Goal: Book appointment/travel/reservation

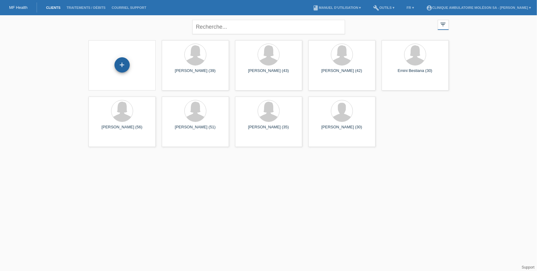
click at [127, 64] on div "+" at bounding box center [122, 64] width 15 height 15
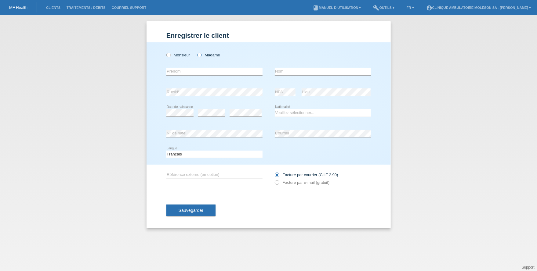
click at [196, 52] on icon at bounding box center [196, 52] width 0 height 0
click at [199, 55] on input "Madame" at bounding box center [199, 55] width 4 height 4
radio input "true"
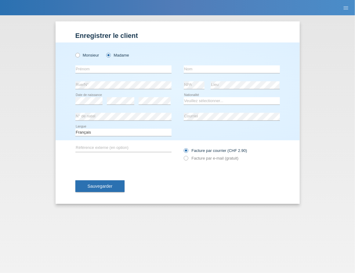
drag, startPoint x: 181, startPoint y: 30, endPoint x: 176, endPoint y: 35, distance: 7.4
click at [181, 30] on div "Enregistrer le client Enregistrer le client Enregistrer le client Monsieur Mada…" at bounding box center [178, 112] width 244 height 182
click at [101, 69] on input "text" at bounding box center [123, 69] width 96 height 8
type input "Vanessa"
click at [195, 68] on input "text" at bounding box center [232, 69] width 96 height 8
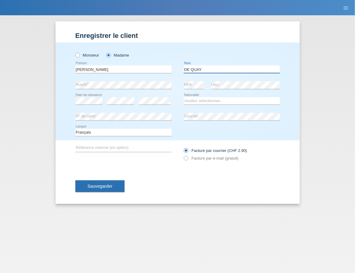
type input "DE QUAY"
click at [199, 100] on select "Veuillez sélectionner... Suisse Allemagne Autriche Liechtenstein ------------ A…" at bounding box center [232, 100] width 96 height 7
select select "CH"
click at [184, 97] on select "Veuillez sélectionner... Suisse Allemagne Autriche Liechtenstein ------------ A…" at bounding box center [232, 100] width 96 height 7
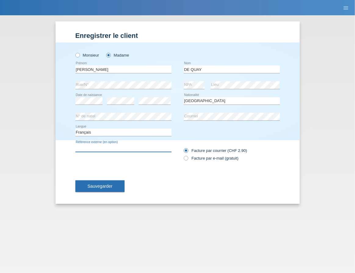
click at [96, 147] on input "text" at bounding box center [123, 148] width 96 height 8
click at [124, 147] on input "text" at bounding box center [123, 148] width 96 height 8
type input "49874"
click at [191, 158] on label "Facture par e-mail (gratuit)" at bounding box center [211, 158] width 55 height 5
click at [188, 158] on input "Facture par e-mail (gratuit)" at bounding box center [186, 160] width 4 height 8
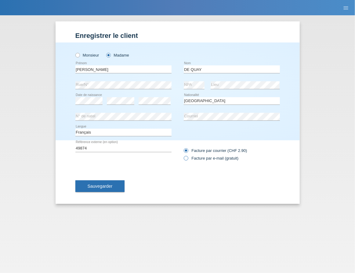
radio input "true"
click at [106, 187] on span "Sauvegarder" at bounding box center [100, 186] width 25 height 5
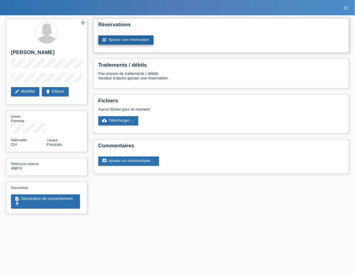
click at [149, 38] on link "post_add Ajouter une réservation" at bounding box center [125, 39] width 55 height 9
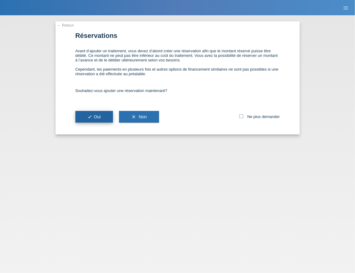
click at [107, 119] on button "check Oui" at bounding box center [94, 117] width 38 height 12
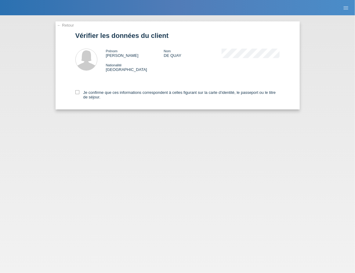
click at [77, 90] on div "Je confirme que ces informations correspondent à celles figurant sur la carte d…" at bounding box center [177, 93] width 205 height 31
click at [78, 93] on icon at bounding box center [77, 92] width 4 height 4
click at [78, 93] on input "Je confirme que ces informations correspondent à celles figurant sur la carte d…" at bounding box center [77, 92] width 4 height 4
checkbox input "true"
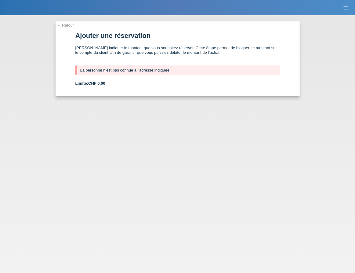
click at [161, 172] on div "← Retour Ajouter une réservation [PERSON_NAME] indiquer le montant que vous sou…" at bounding box center [177, 143] width 355 height 257
click at [70, 20] on div "← Retour Ajouter une réservation Veuillez indiquer le montant que vous souhaite…" at bounding box center [177, 143] width 355 height 257
click at [70, 25] on link "← Retour" at bounding box center [65, 25] width 17 height 5
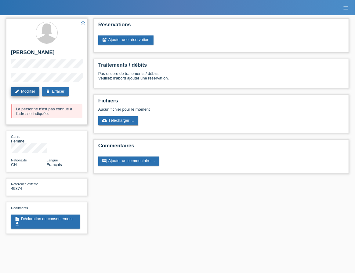
click at [25, 89] on link "edit Modifier" at bounding box center [25, 91] width 28 height 9
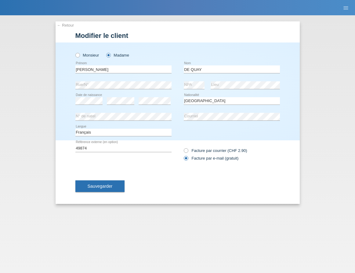
select select "CH"
drag, startPoint x: 208, startPoint y: 70, endPoint x: 180, endPoint y: 68, distance: 28.7
click at [180, 68] on div "Vanessa error Prénom DE QUAY error Nom" at bounding box center [177, 69] width 205 height 16
type input "GREMAUD"
click at [102, 183] on button "Sauvegarder" at bounding box center [99, 186] width 49 height 12
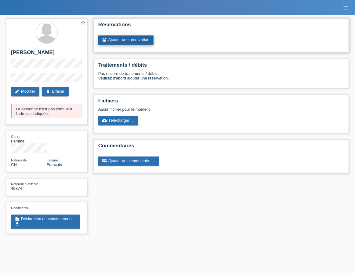
click at [132, 38] on link "post_add Ajouter une réservation" at bounding box center [125, 39] width 55 height 9
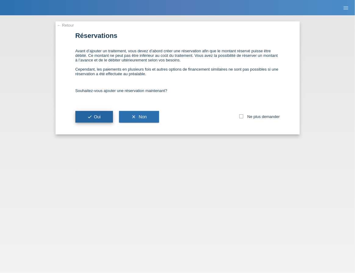
click at [104, 118] on button "check Oui" at bounding box center [94, 117] width 38 height 12
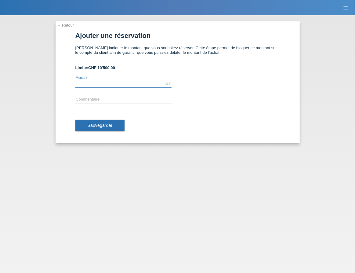
click at [106, 84] on input "text" at bounding box center [123, 84] width 96 height 8
type input "3560.00"
click at [111, 102] on input "text" at bounding box center [123, 100] width 96 height 8
type input "Traitement ophtalmologique"
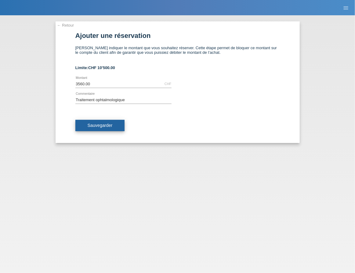
click at [110, 127] on span "Sauvegarder" at bounding box center [100, 125] width 25 height 5
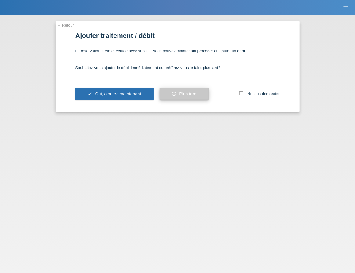
click at [181, 94] on span "Plus tard" at bounding box center [187, 93] width 17 height 5
